Goal: Register for event/course

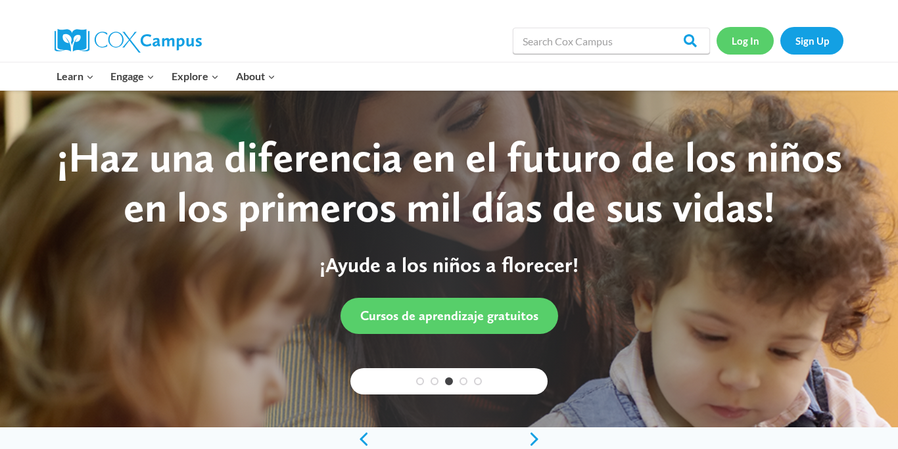
click at [751, 45] on link "Log In" at bounding box center [745, 40] width 57 height 27
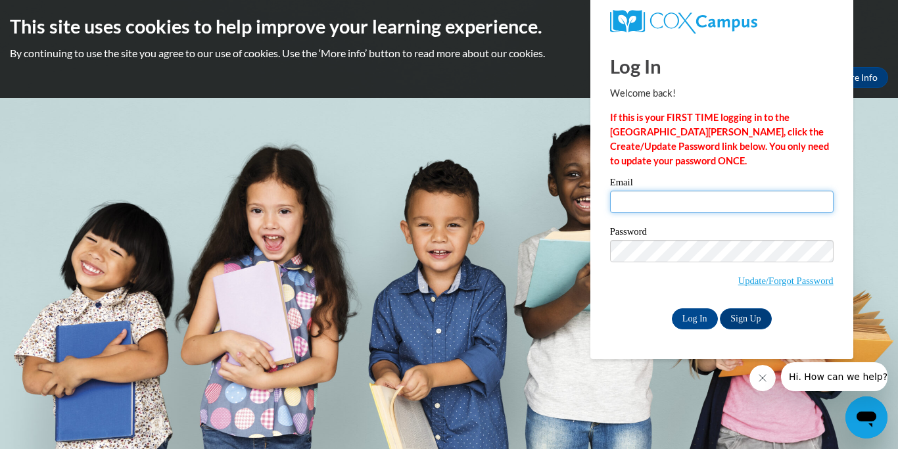
click at [697, 202] on input "Email" at bounding box center [722, 202] width 224 height 22
type input "elsy.ortegaalvares@k12.dc.gov"
click at [694, 320] on input "Log In" at bounding box center [695, 318] width 46 height 21
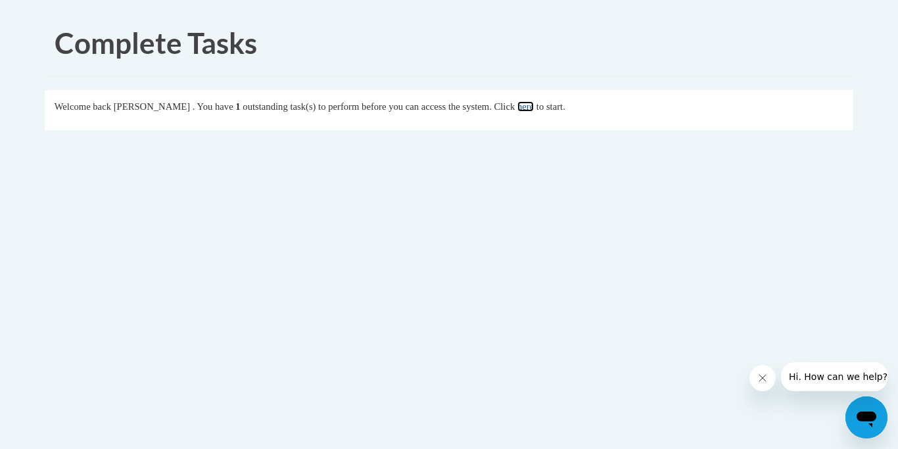
click at [534, 106] on link "here" at bounding box center [525, 106] width 16 height 11
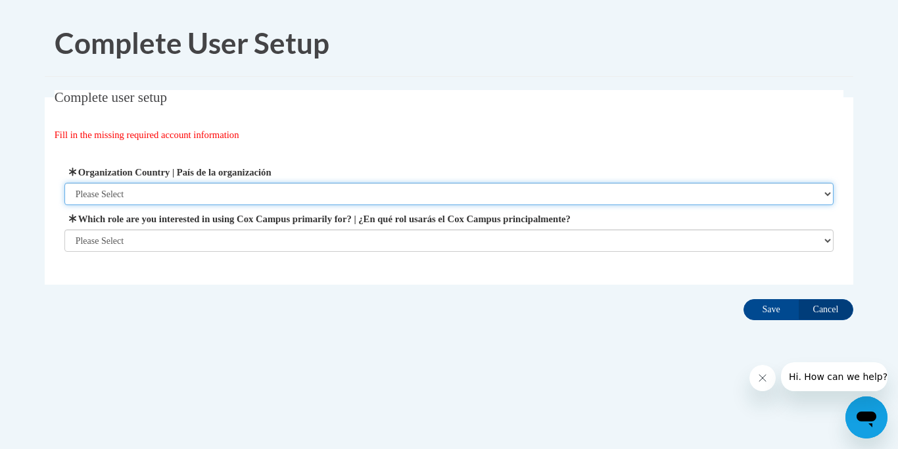
click at [356, 193] on select "Please Select [GEOGRAPHIC_DATA] | [GEOGRAPHIC_DATA] Outside of [GEOGRAPHIC_DATA…" at bounding box center [449, 194] width 770 height 22
select select "ad49bcad-a171-4b2e-b99c-48b446064914"
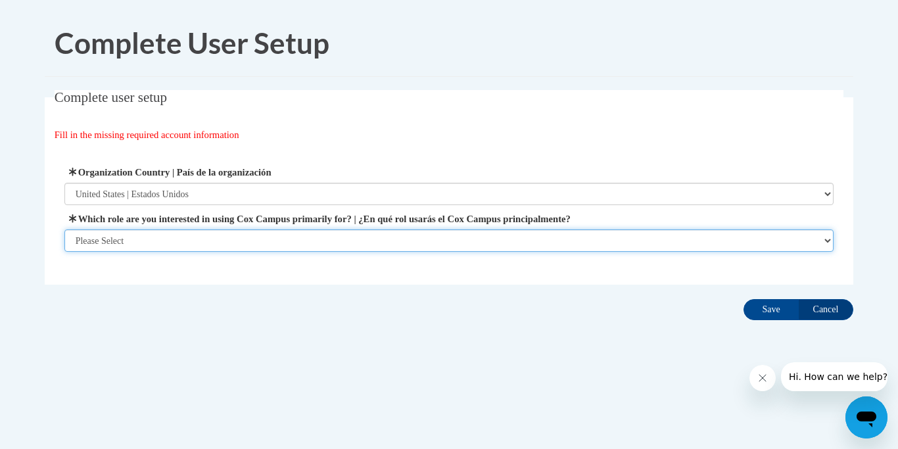
click at [344, 238] on select "Please Select College/University | Colegio/Universidad Community/Nonprofit Part…" at bounding box center [449, 240] width 770 height 22
select select "5a18ea06-2b54-4451-96f2-d152daf9eac5"
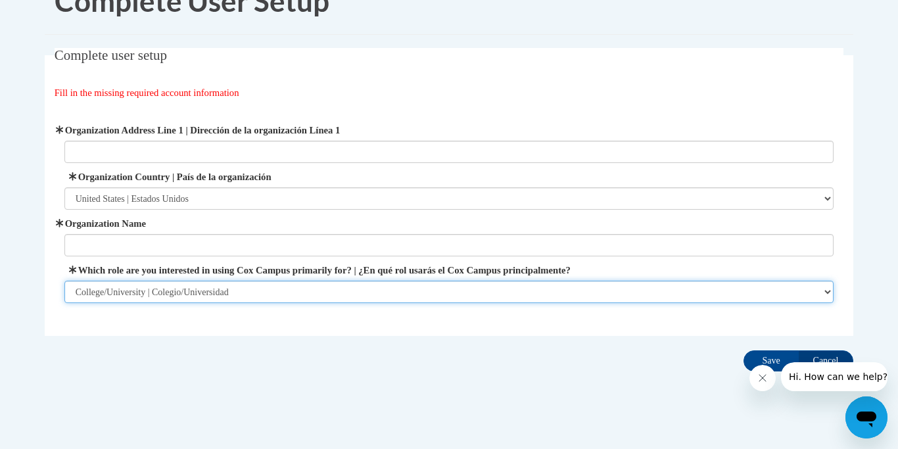
scroll to position [50, 0]
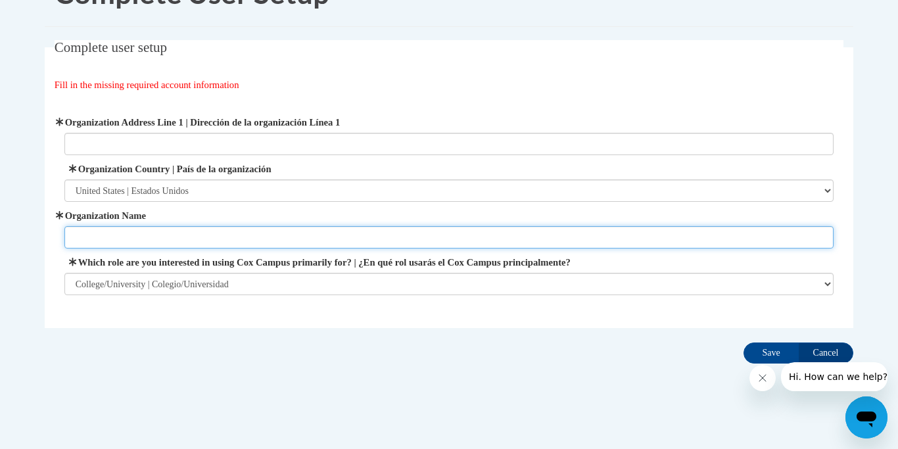
click at [366, 240] on input "Organization Name" at bounding box center [449, 237] width 770 height 22
type input "University of the District of Columbia"
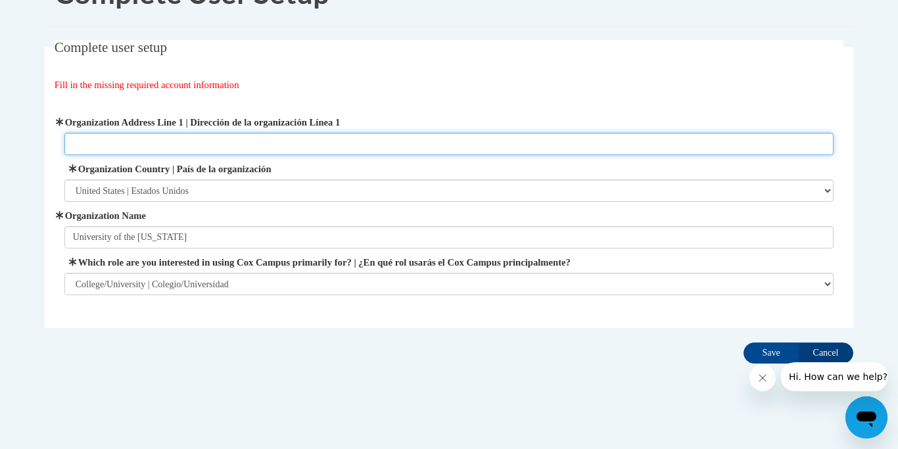
click at [253, 139] on input "Organization Address Line 1 | Dirección de la organización Línea 1" at bounding box center [449, 144] width 770 height 22
paste input "4200 Connecticut Ave. NW Washington, DC 20008"
type input "4200 Connecticut Ave. NW Washington, DC 20008"
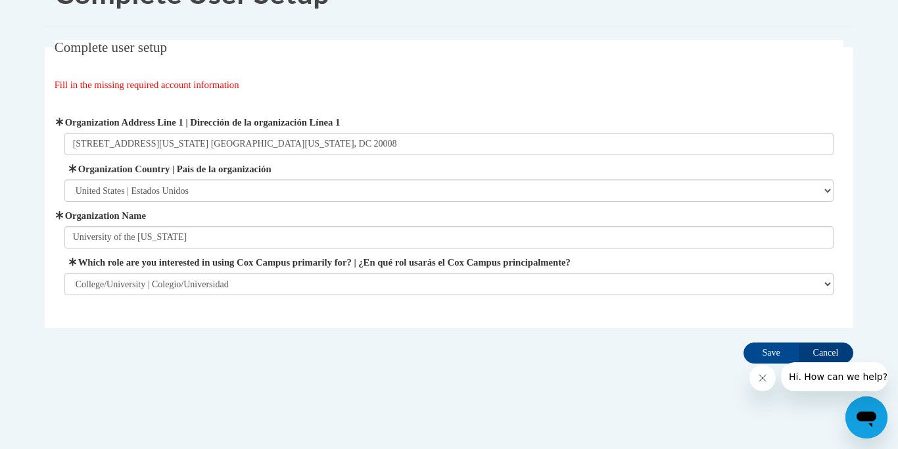
click at [454, 80] on div "Fill in the missing required account information" at bounding box center [450, 85] width 790 height 14
click at [770, 354] on input "Save" at bounding box center [770, 352] width 55 height 21
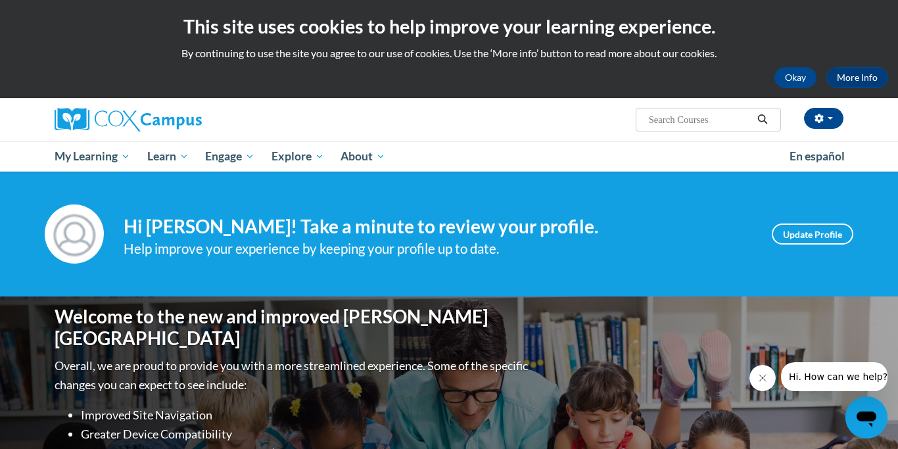
click at [671, 119] on input "Search..." at bounding box center [700, 120] width 105 height 16
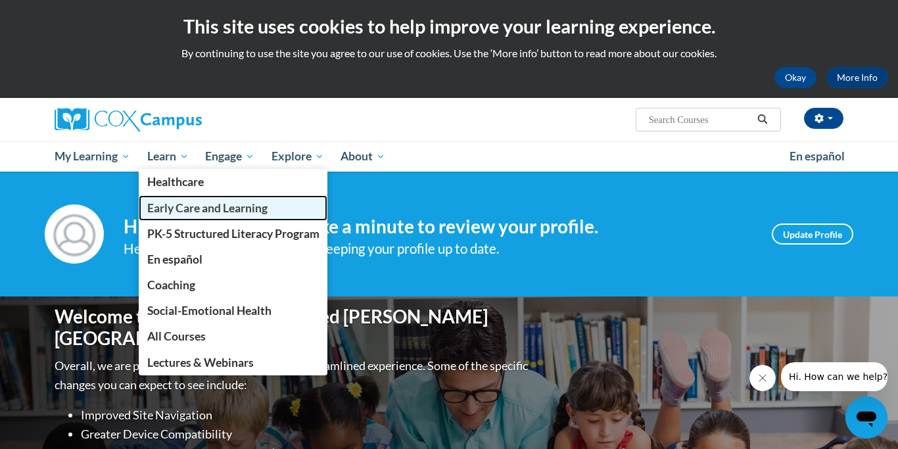
click at [176, 208] on span "Early Care and Learning" at bounding box center [207, 208] width 120 height 14
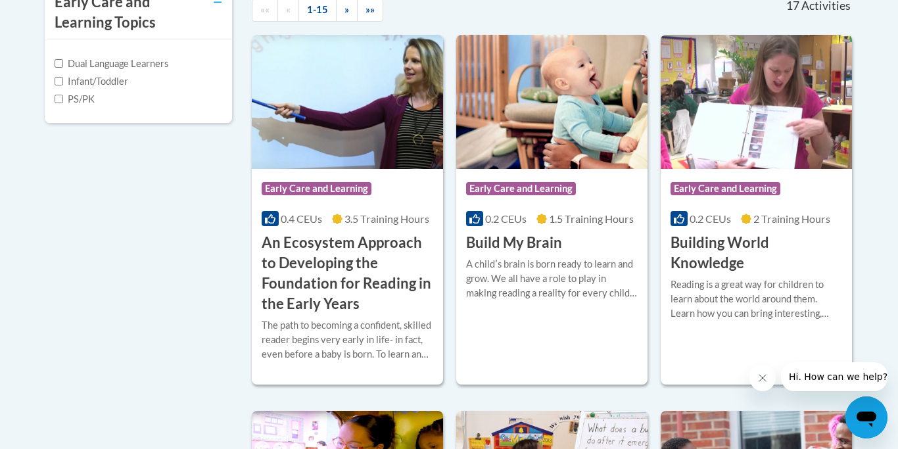
scroll to position [479, 0]
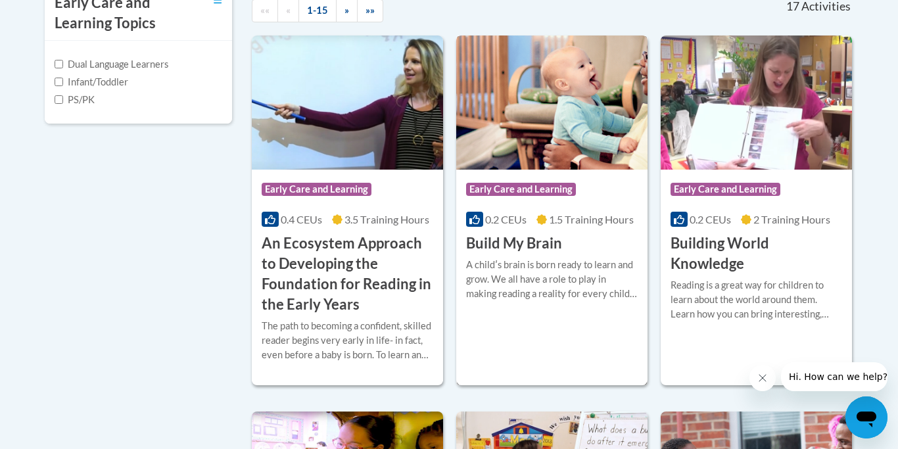
click at [575, 128] on img at bounding box center [551, 102] width 191 height 134
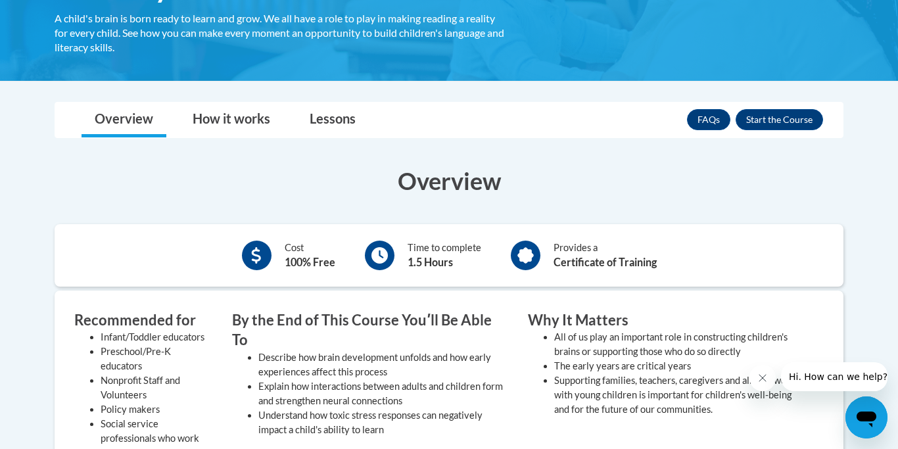
scroll to position [271, 0]
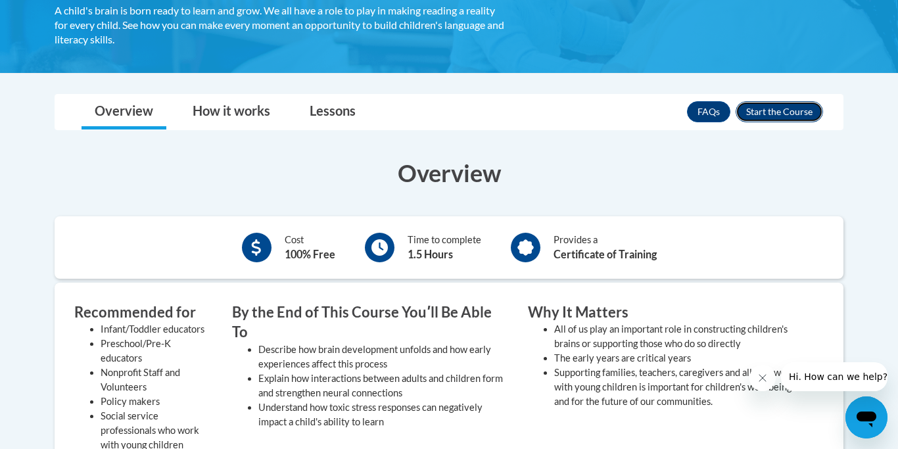
click at [786, 112] on button "Enroll" at bounding box center [779, 111] width 87 height 21
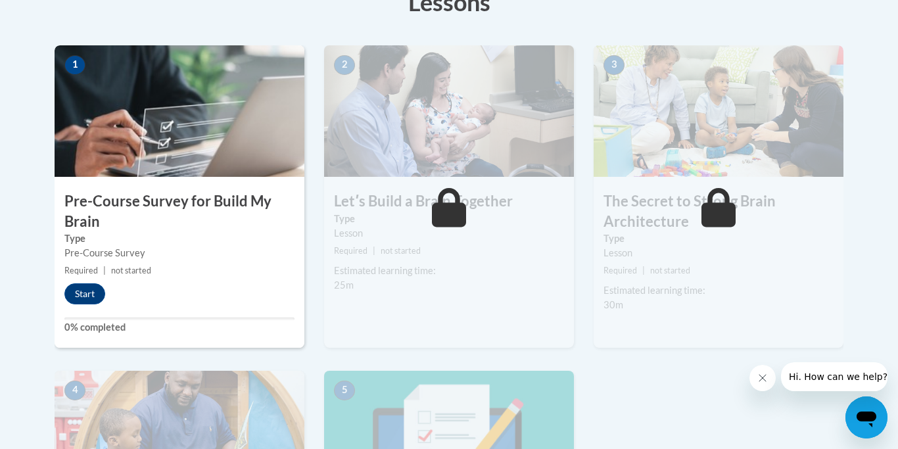
scroll to position [399, 0]
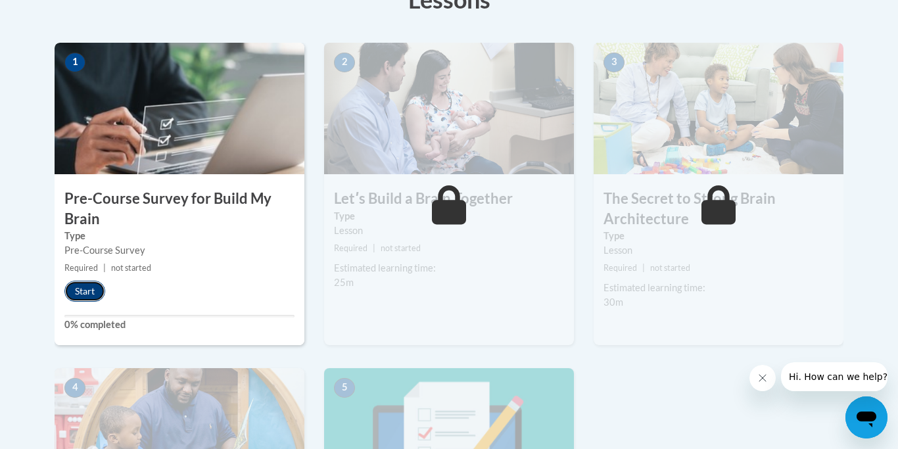
click at [83, 291] on button "Start" at bounding box center [84, 291] width 41 height 21
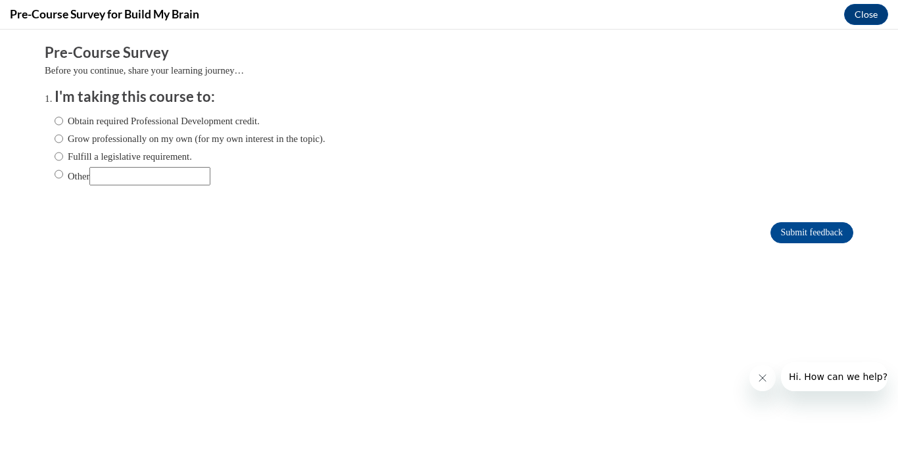
scroll to position [0, 0]
click at [128, 123] on label "Obtain required Professional Development credit." at bounding box center [157, 121] width 205 height 14
click at [63, 123] on input "Obtain required Professional Development credit." at bounding box center [59, 121] width 9 height 14
radio input "true"
click at [124, 137] on label "Grow professionally on my own (for my own interest in the topic)." at bounding box center [190, 138] width 271 height 14
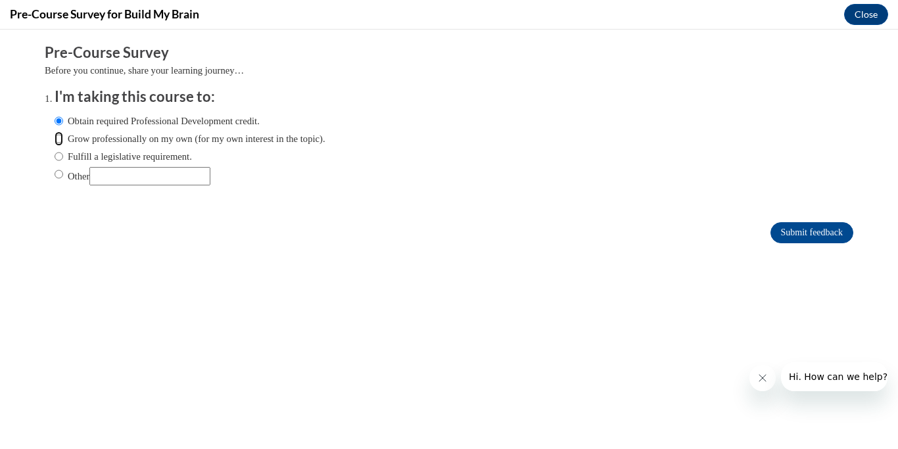
click at [63, 137] on input "Grow professionally on my own (for my own interest in the topic)." at bounding box center [59, 138] width 9 height 14
radio input "true"
click at [776, 239] on input "Submit feedback" at bounding box center [811, 232] width 83 height 21
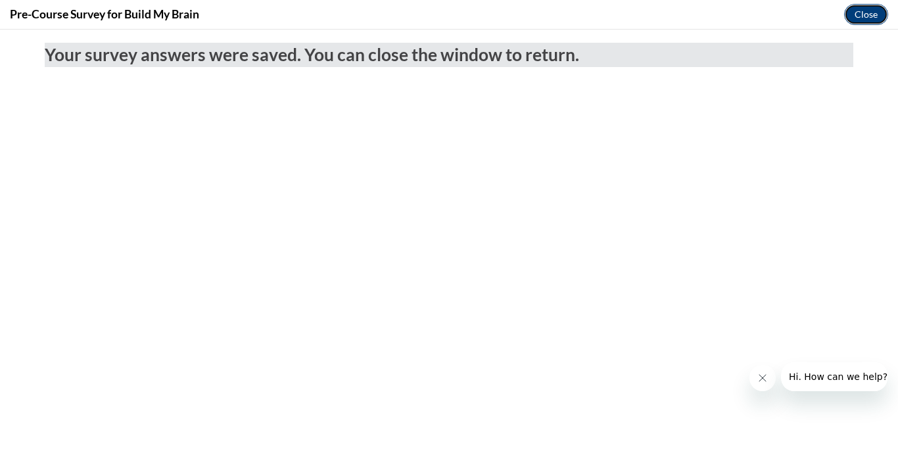
click at [863, 17] on button "Close" at bounding box center [866, 14] width 44 height 21
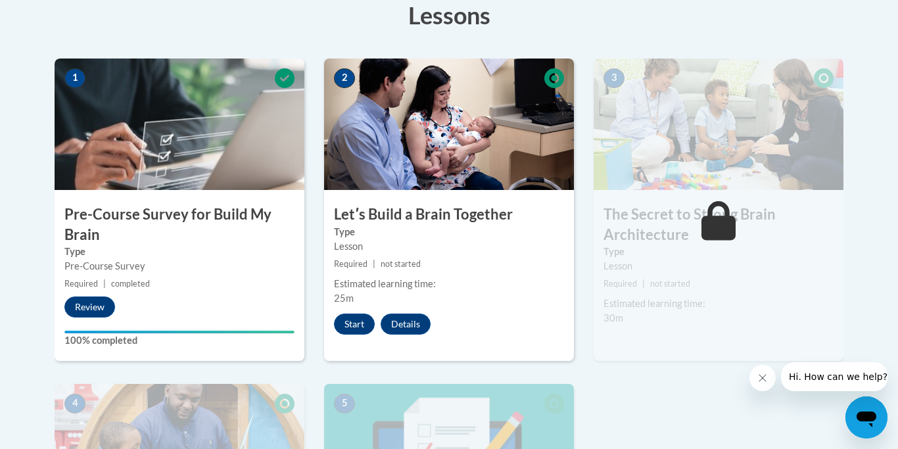
scroll to position [383, 0]
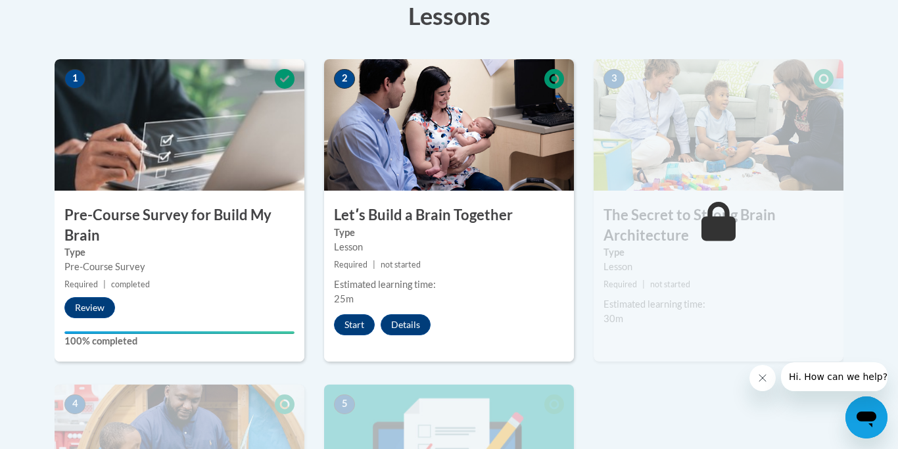
click at [421, 156] on img at bounding box center [449, 124] width 250 height 131
click at [354, 324] on button "Start" at bounding box center [354, 324] width 41 height 21
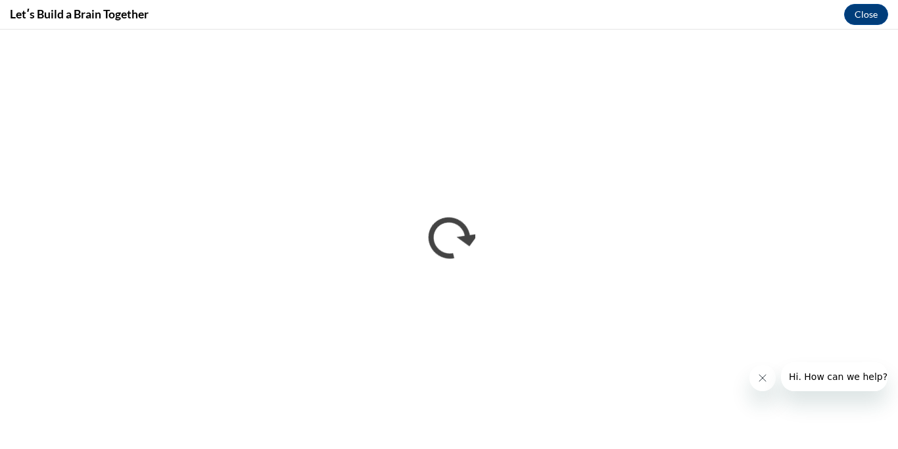
scroll to position [0, 0]
click at [770, 375] on button "Close message from company" at bounding box center [762, 378] width 26 height 26
